Goal: Information Seeking & Learning: Learn about a topic

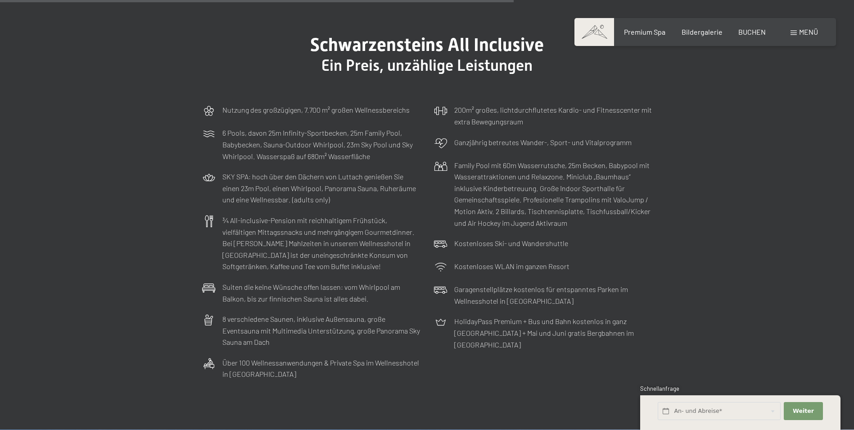
scroll to position [2736, 0]
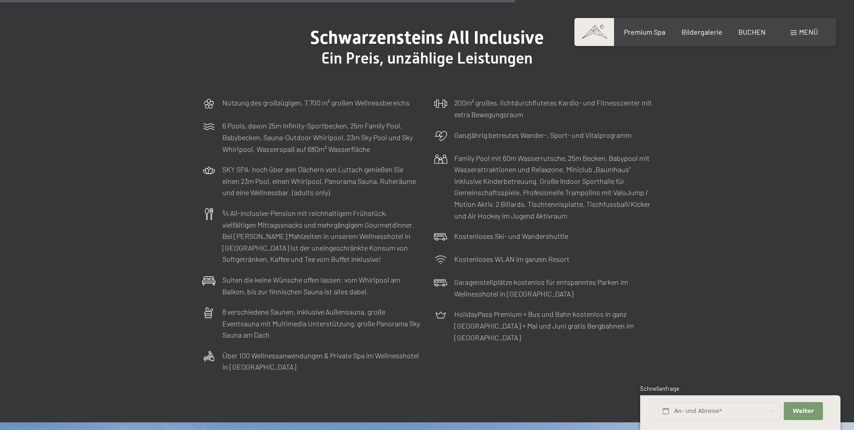
click at [797, 27] on div "Menü" at bounding box center [804, 32] width 27 height 10
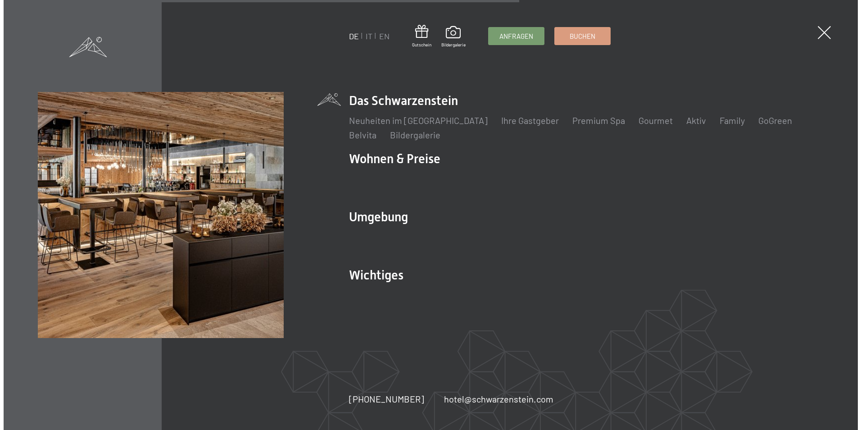
scroll to position [2750, 0]
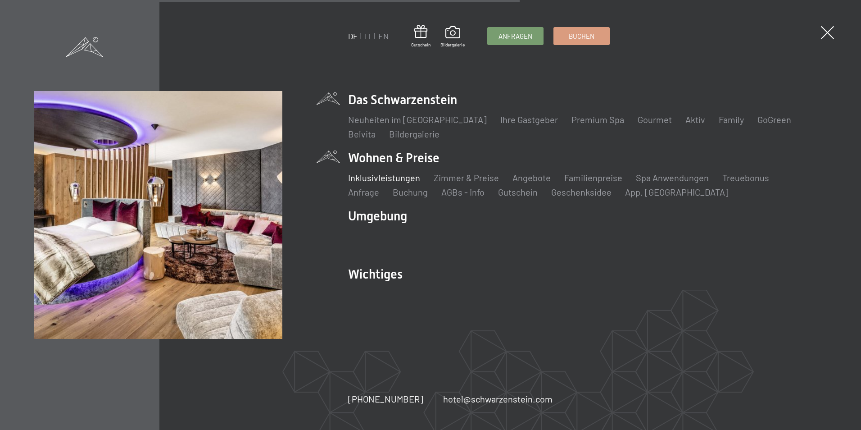
click at [387, 182] on link "Inklusivleistungen" at bounding box center [384, 177] width 72 height 11
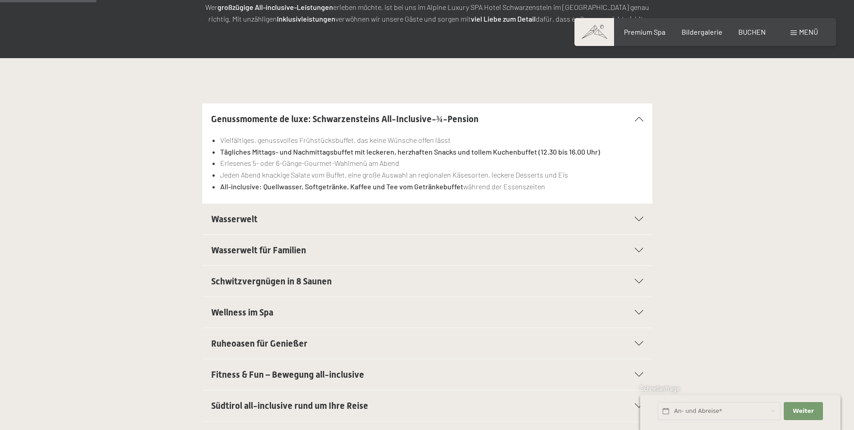
scroll to position [198, 0]
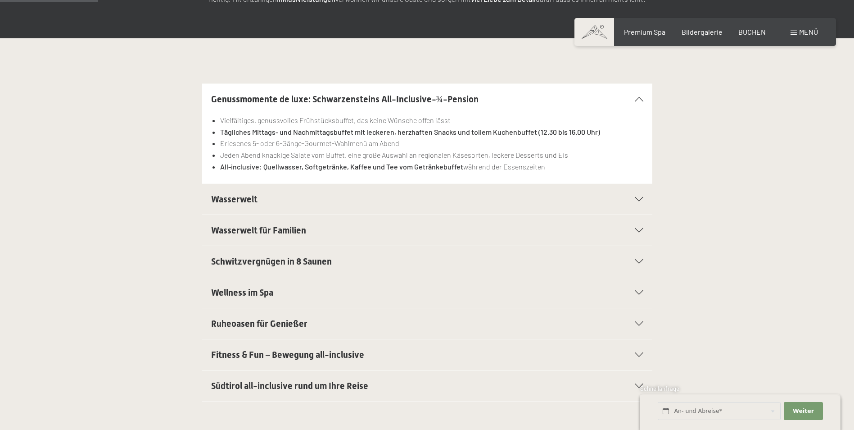
click at [291, 192] on div "Wasserwelt" at bounding box center [427, 199] width 432 height 31
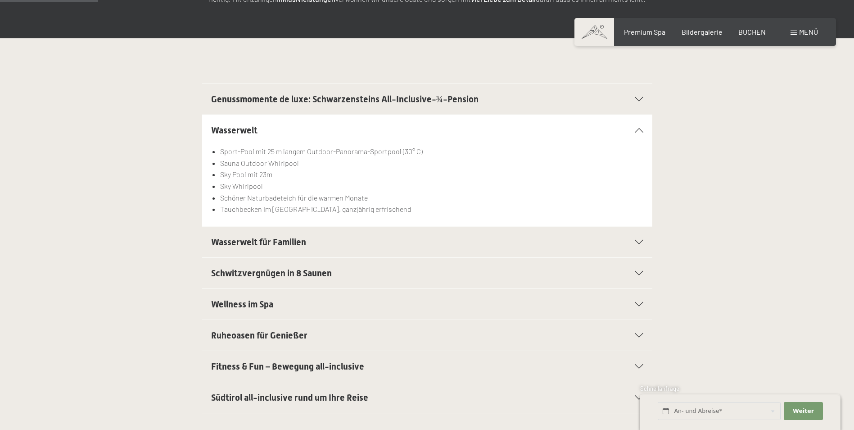
click at [285, 245] on span "Wasserwelt für Familien" at bounding box center [258, 241] width 95 height 11
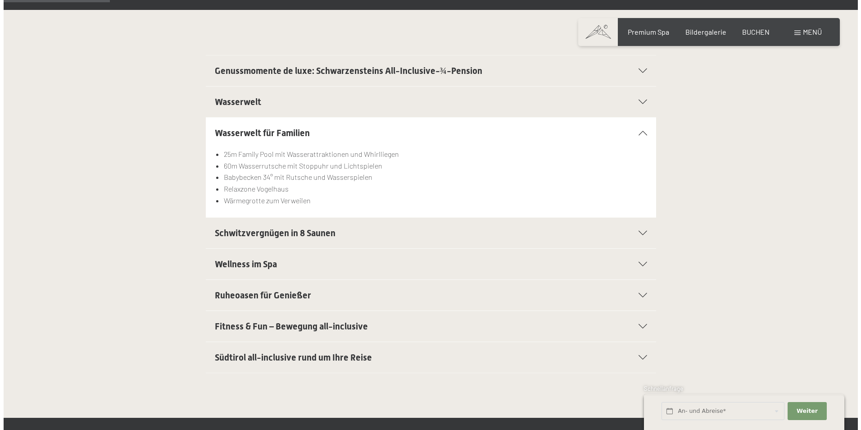
scroll to position [234, 0]
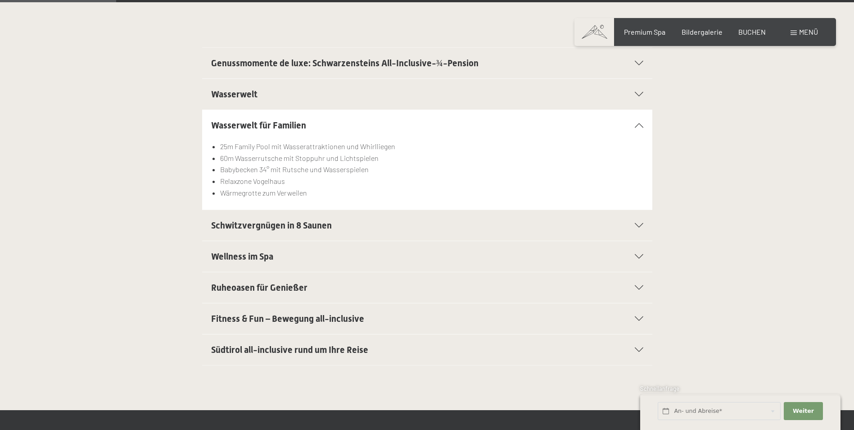
click at [280, 339] on div "Südtirol all-inclusive rund um Ihre Reise" at bounding box center [427, 349] width 432 height 31
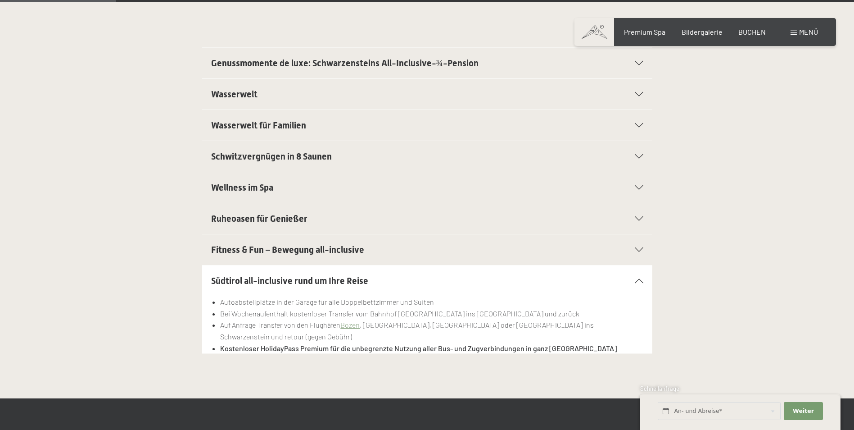
click at [806, 37] on div "Buchen Anfragen Premium Spa Bildergalerie BUCHEN Menü DE IT EN Gutschein Bilder…" at bounding box center [706, 32] width 226 height 10
click at [796, 36] on div "Menü" at bounding box center [804, 32] width 27 height 10
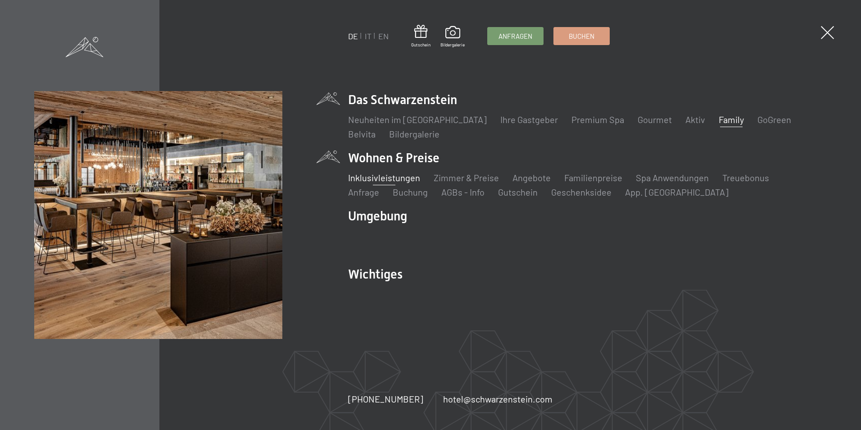
click at [719, 120] on link "Family" at bounding box center [731, 119] width 25 height 11
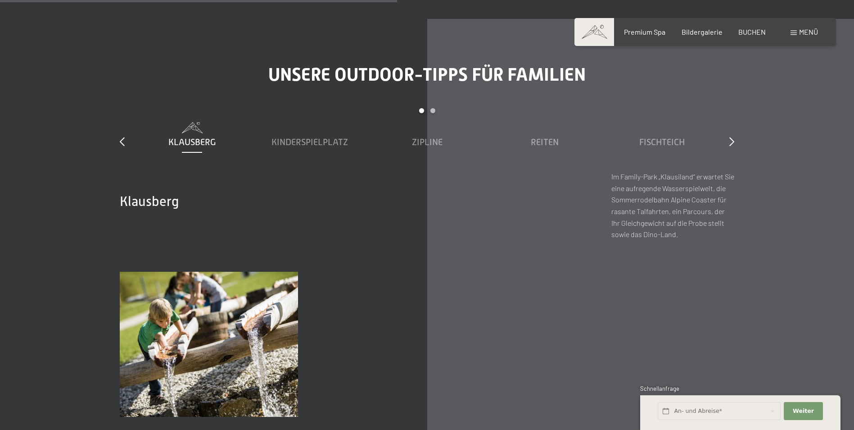
scroll to position [3243, 0]
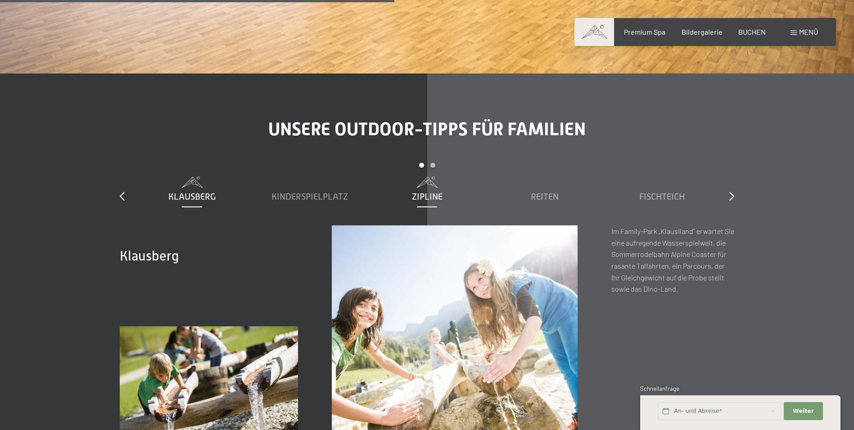
click at [431, 191] on span "Zipline" at bounding box center [427, 196] width 31 height 10
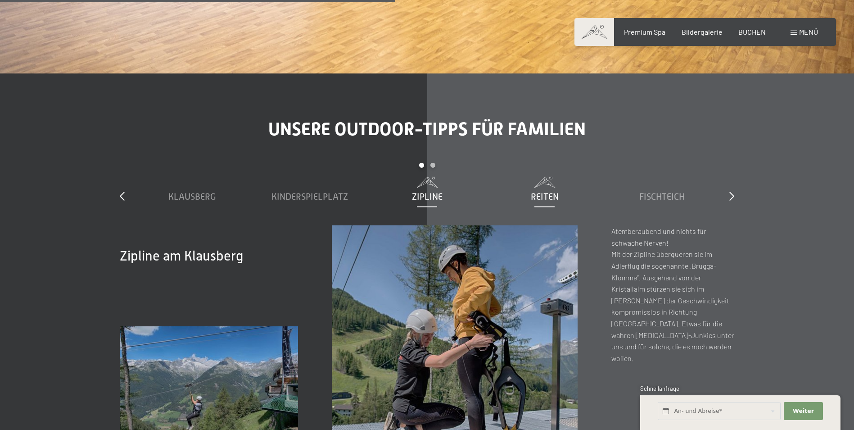
scroll to position [3261, 0]
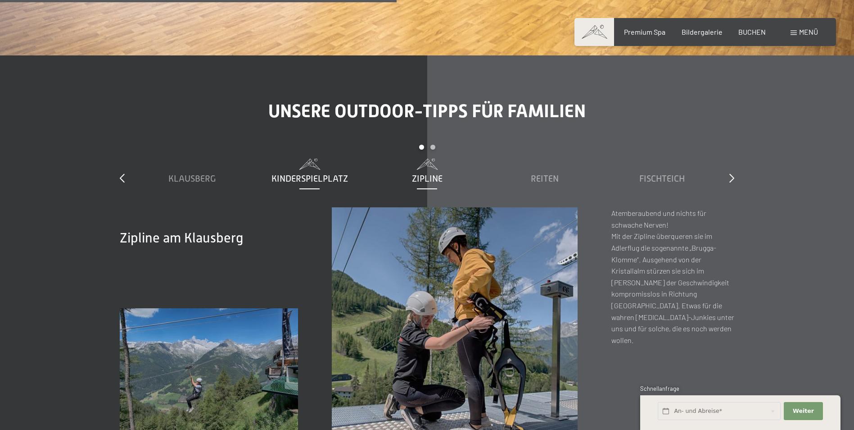
click at [327, 173] on span "Kinderspielplatz" at bounding box center [310, 178] width 77 height 10
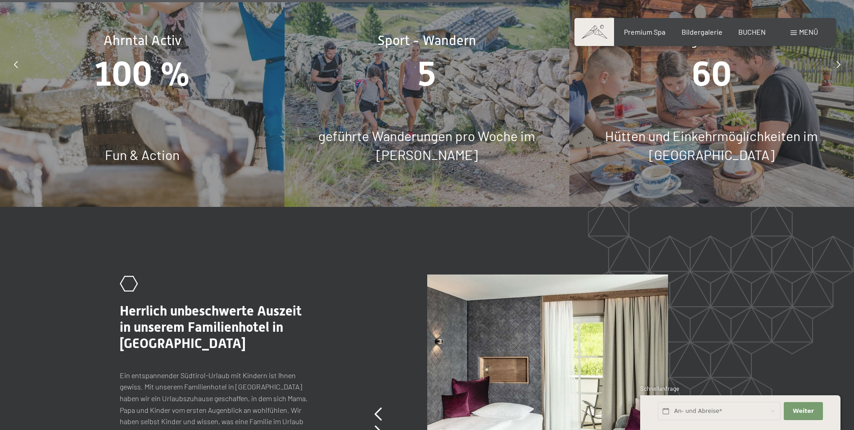
scroll to position [4324, 0]
